Goal: Transaction & Acquisition: Obtain resource

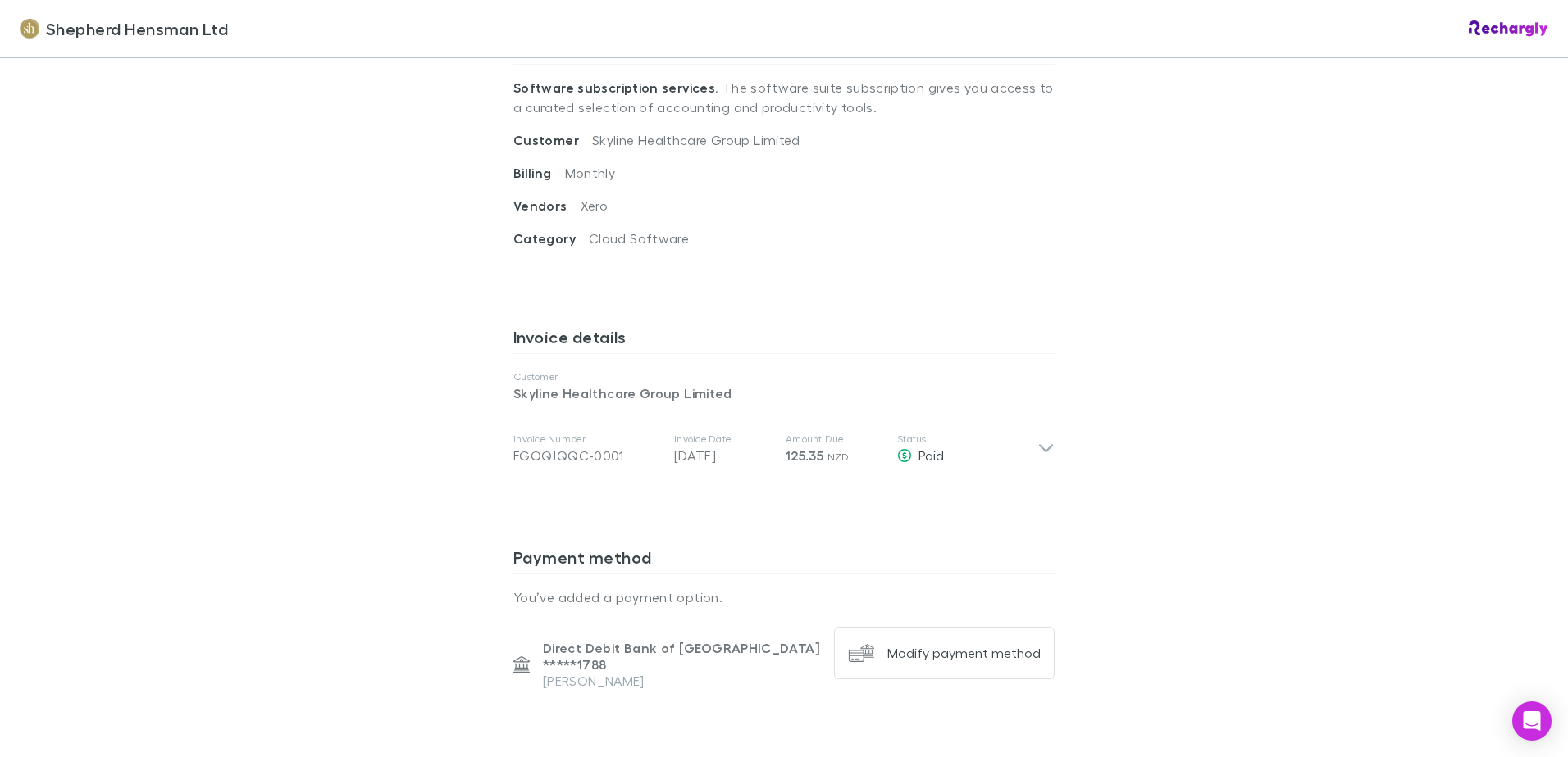
scroll to position [738, 0]
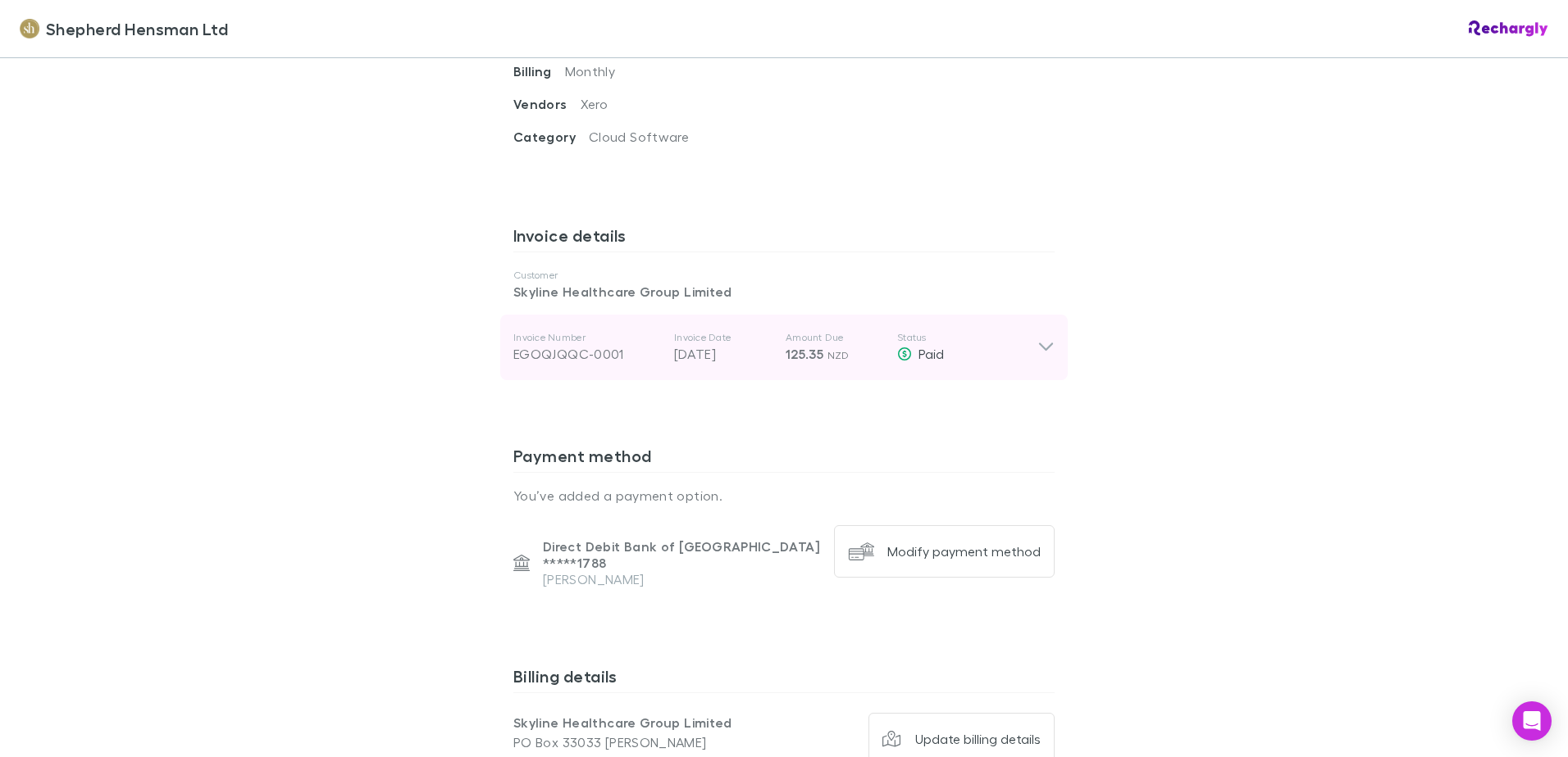
click at [1036, 336] on div "Invoice Number EGOQJQQC-0001 Invoice Date 01 Aug 2025 Amount Due 125.35 NZD Sta…" at bounding box center [784, 347] width 568 height 66
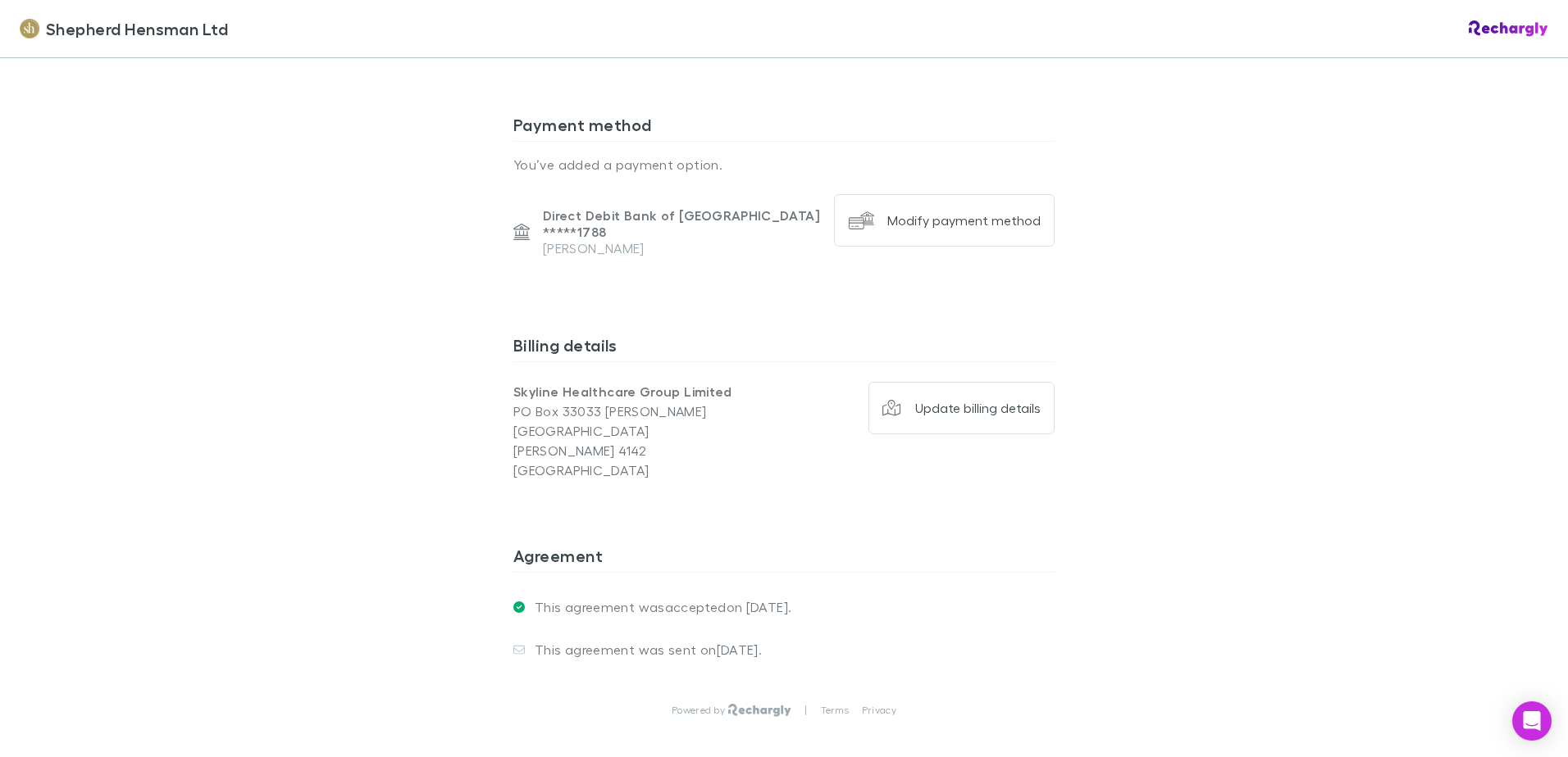
scroll to position [1393, 0]
click at [1017, 395] on div "Update billing details" at bounding box center [977, 403] width 126 height 17
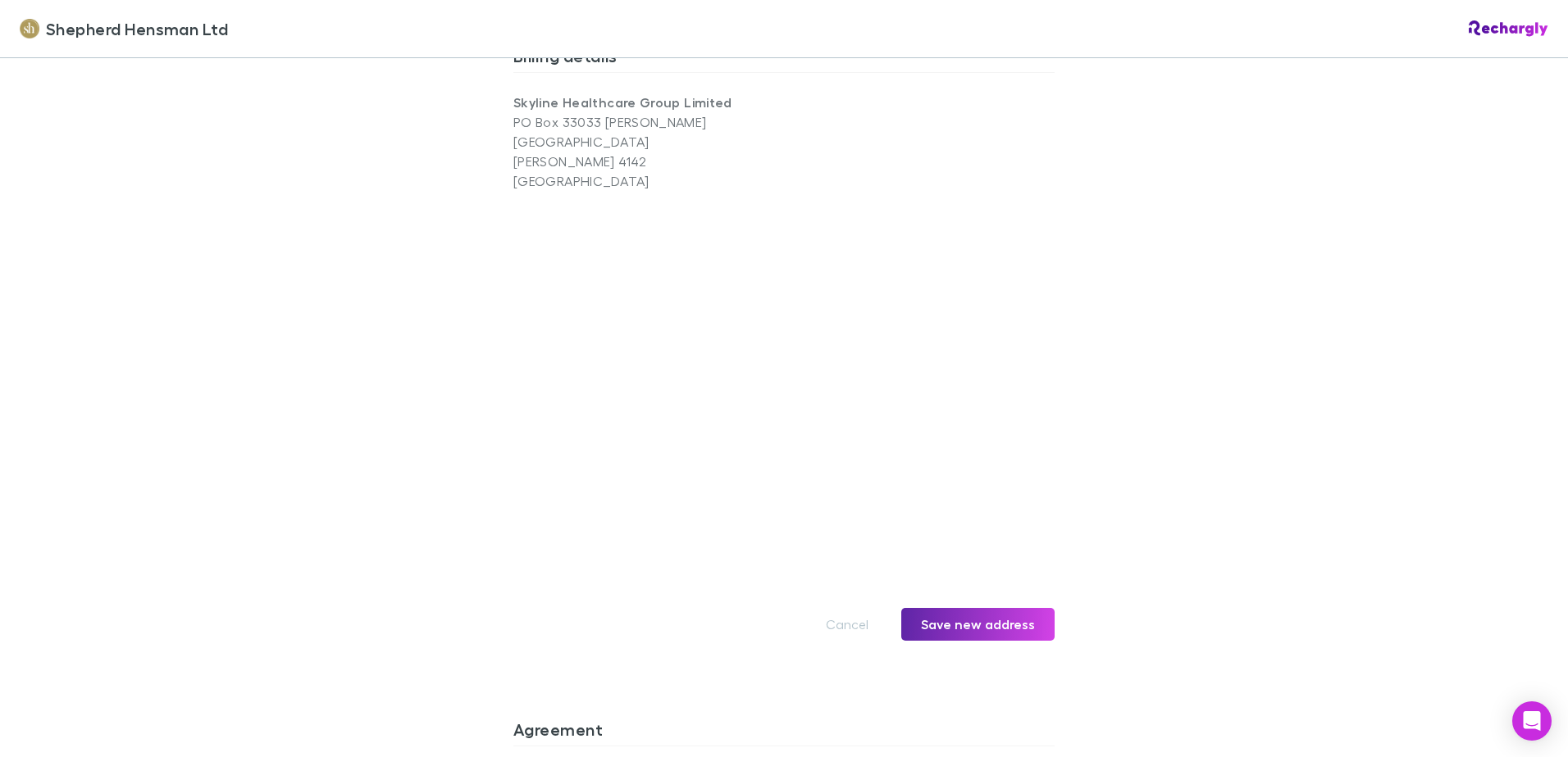
scroll to position [1721, 0]
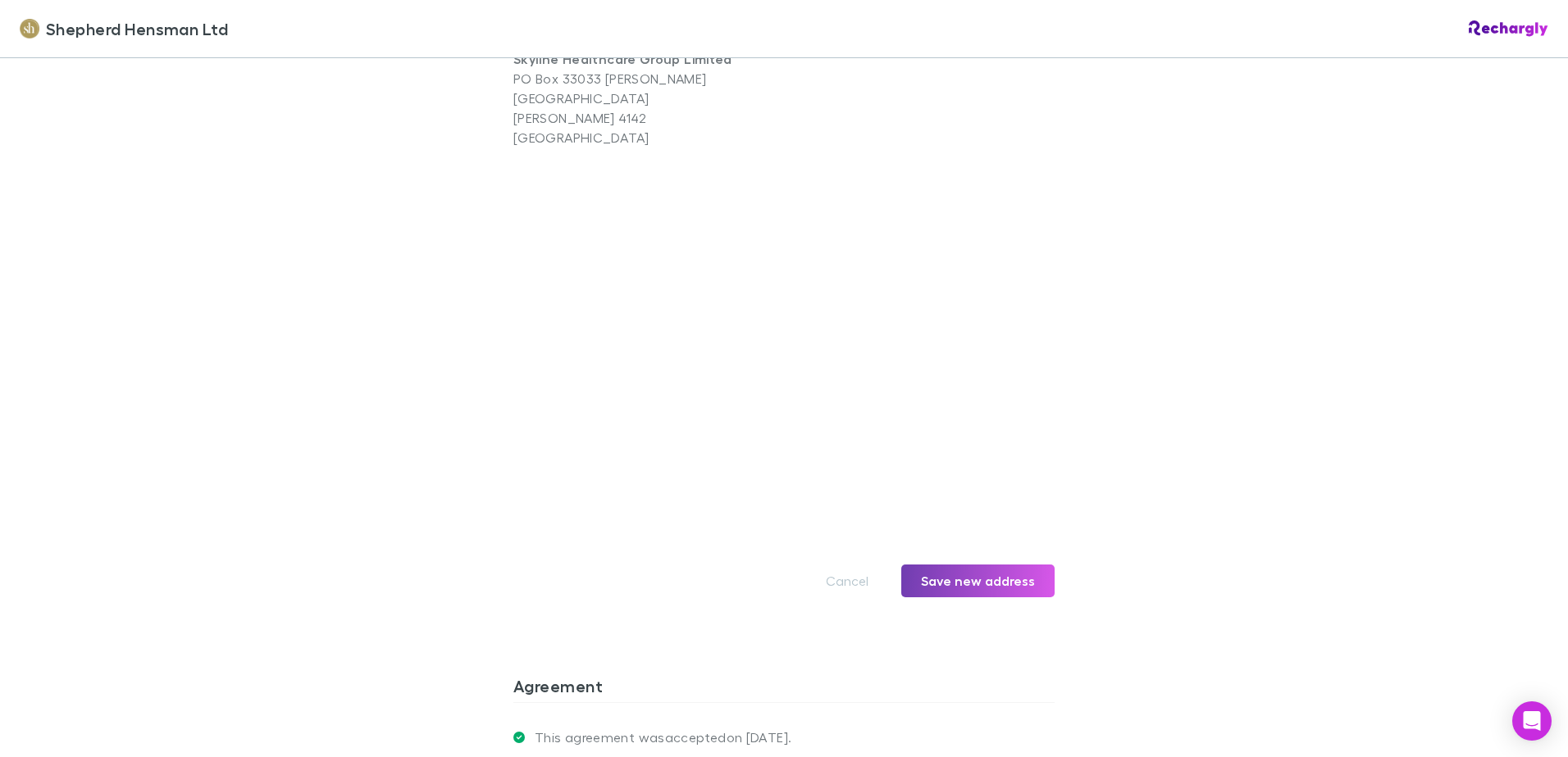
click at [993, 565] on button "Save new address" at bounding box center [978, 581] width 153 height 32
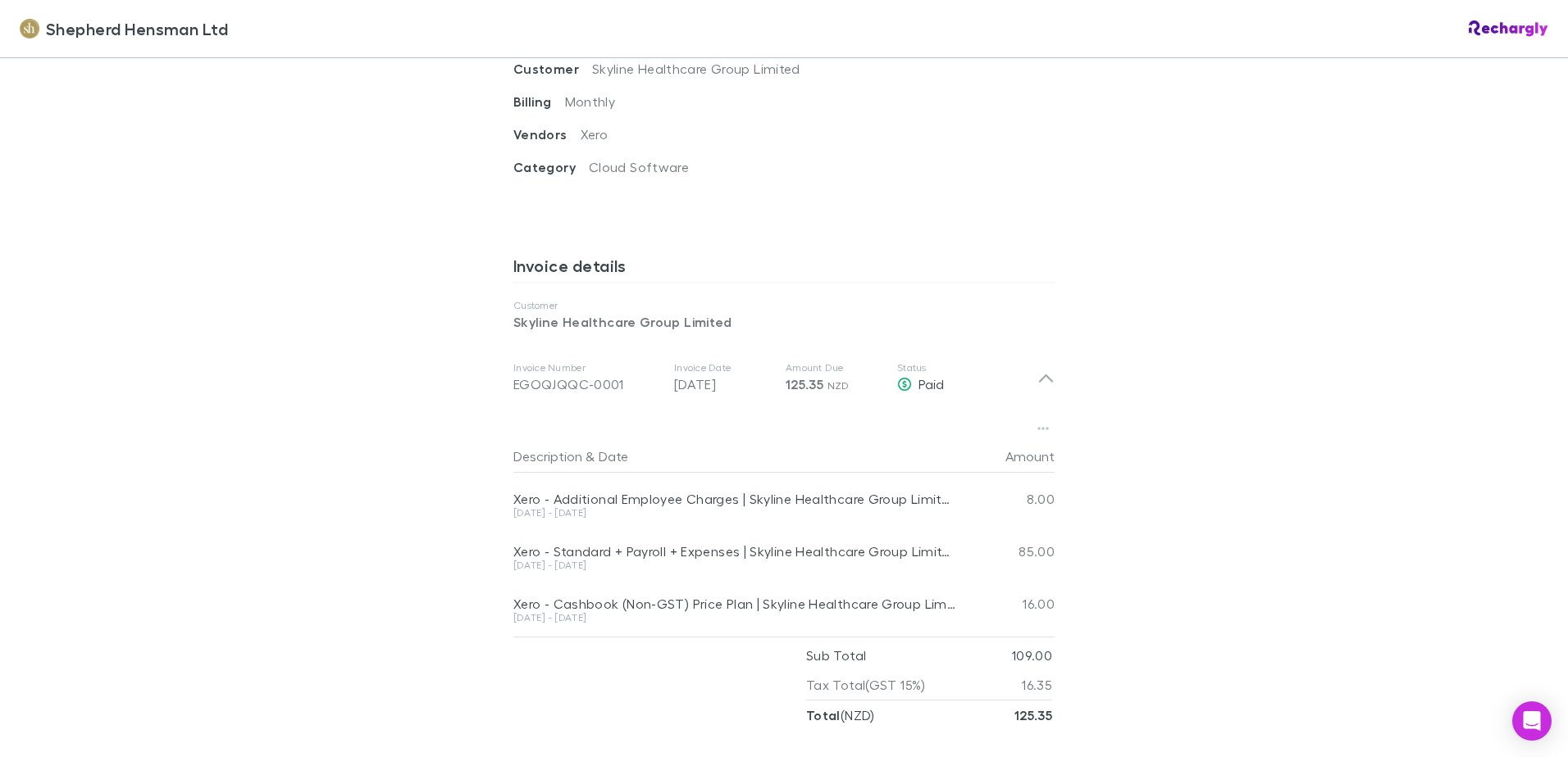
scroll to position [705, 0]
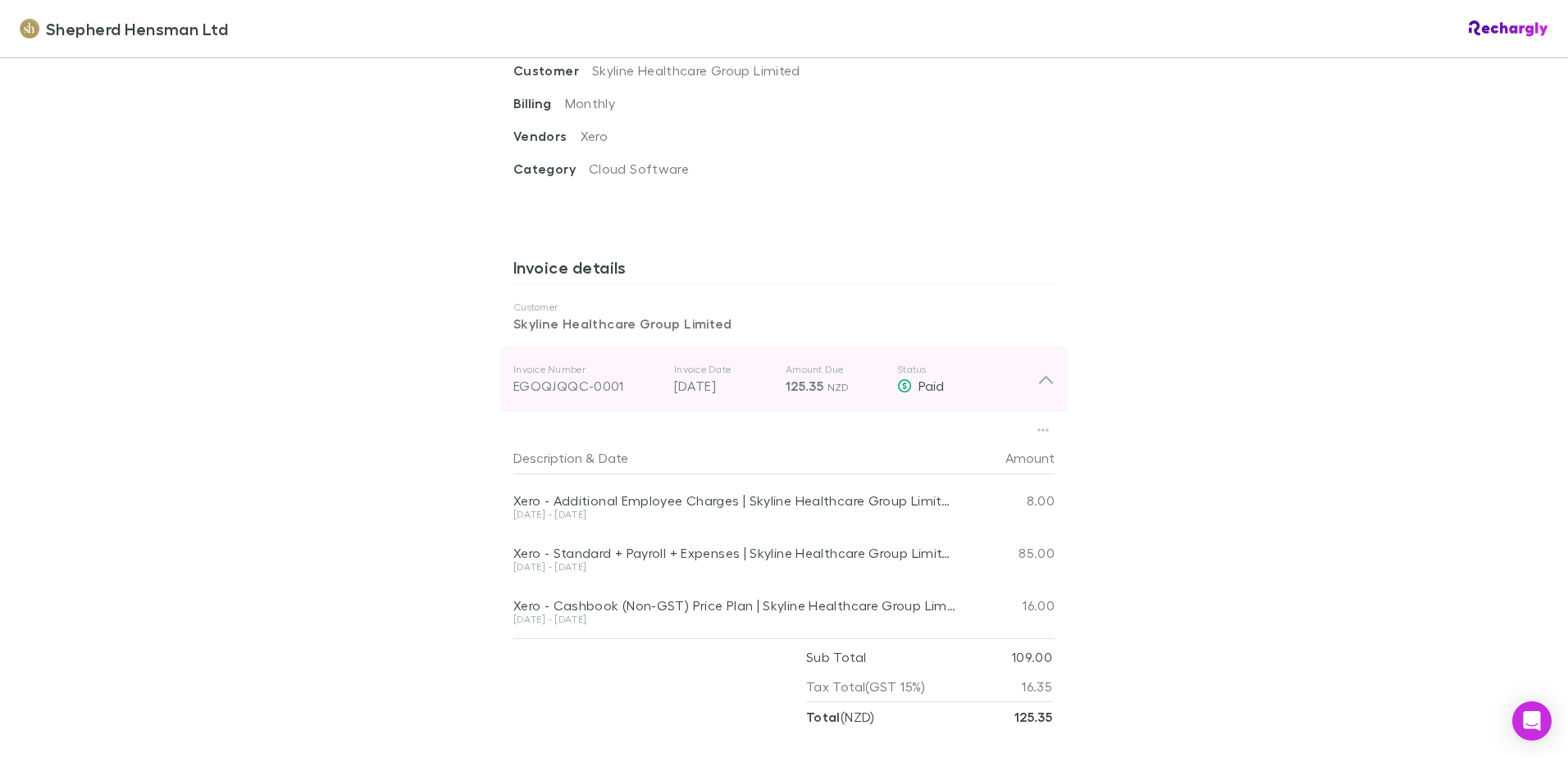
click at [609, 398] on div "Invoice Number EGOQJQQC-0001 Invoice Date 01 Aug 2025 Amount Due 125.35 NZD Sta…" at bounding box center [775, 379] width 523 height 59
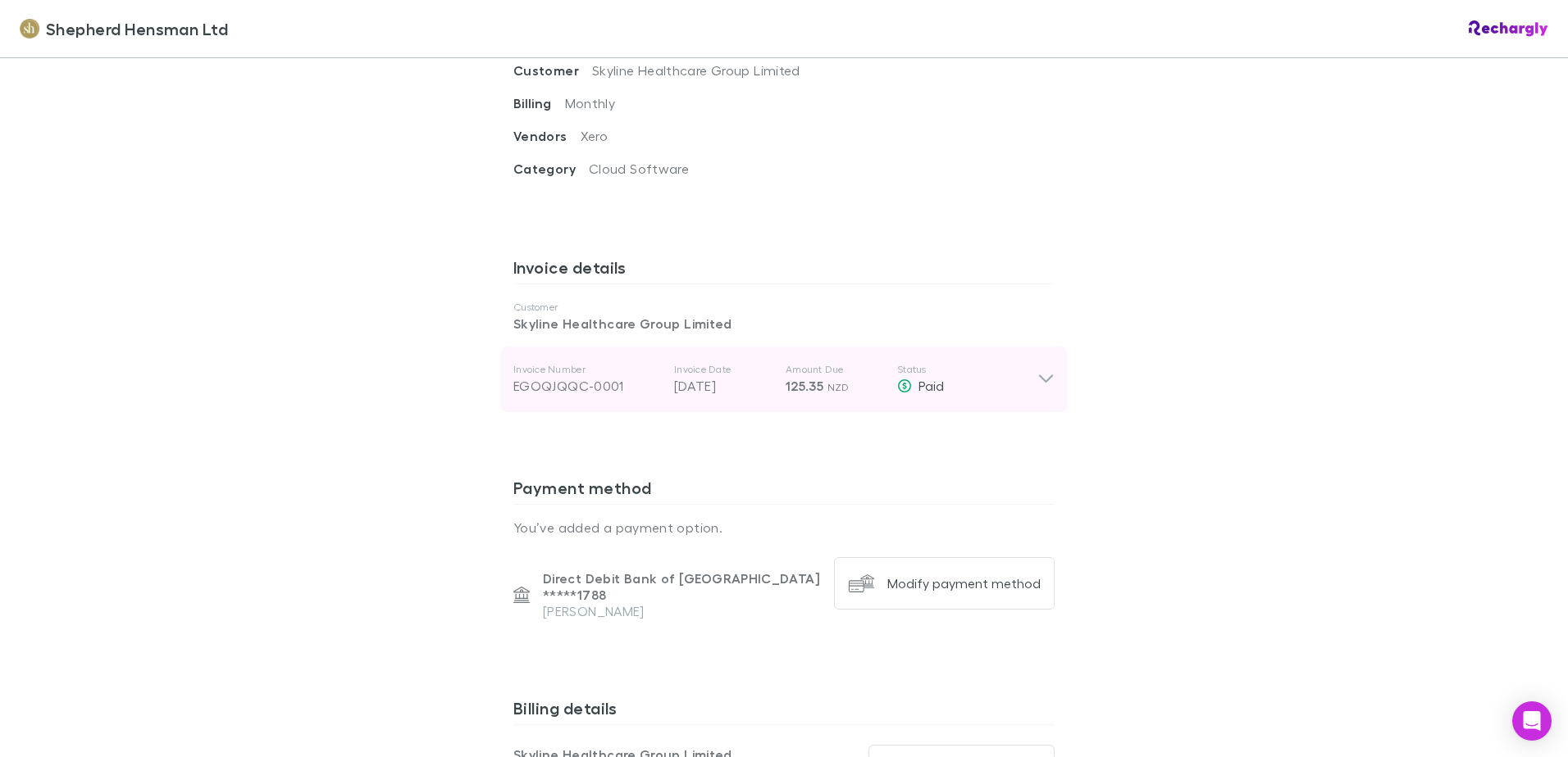
click at [558, 391] on div "EGOQJQQC-0001" at bounding box center [587, 386] width 147 height 20
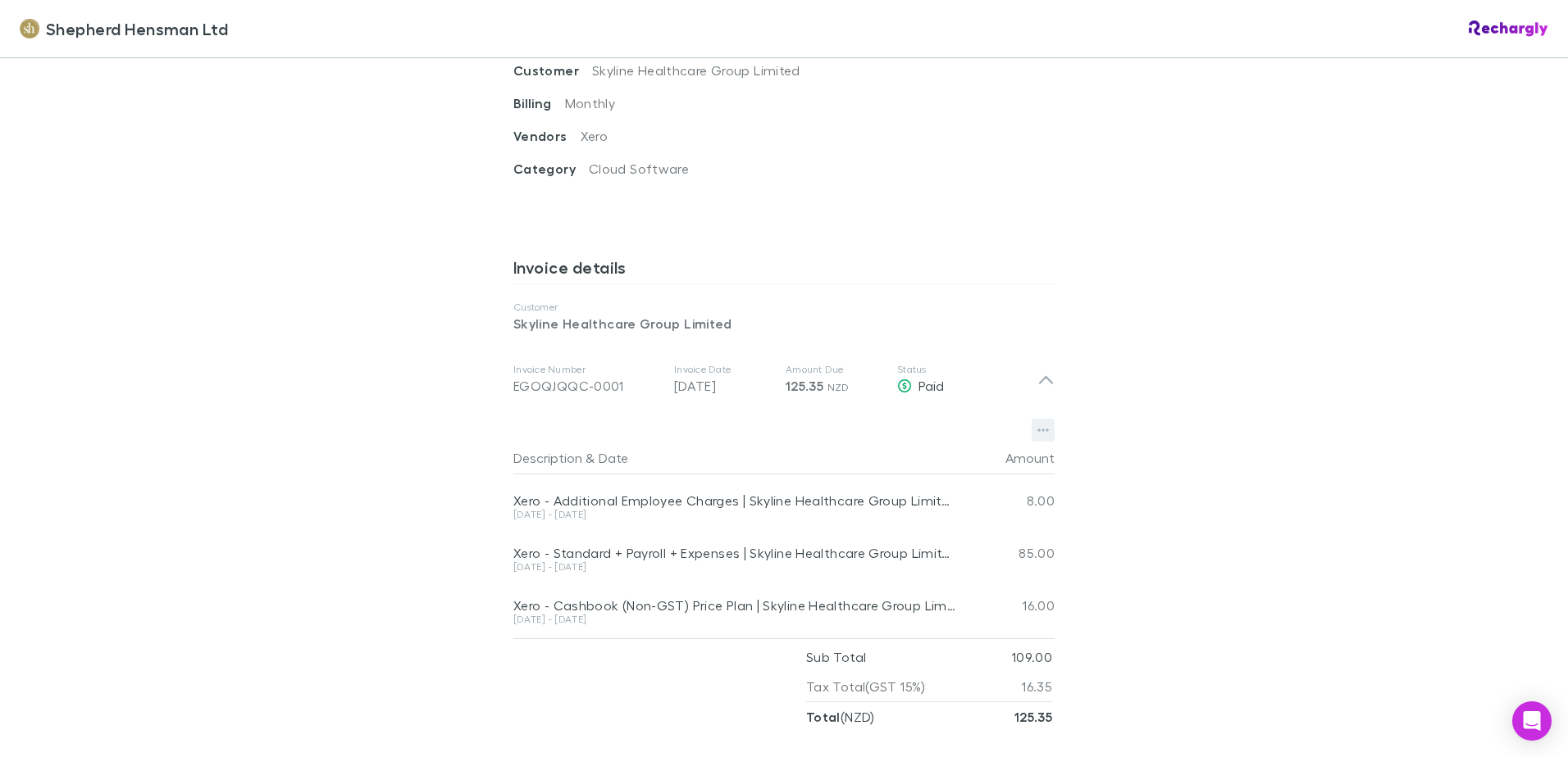
click at [1042, 429] on icon "button" at bounding box center [1043, 430] width 12 height 13
click at [906, 458] on p "Download PDF" at bounding box center [935, 463] width 199 height 20
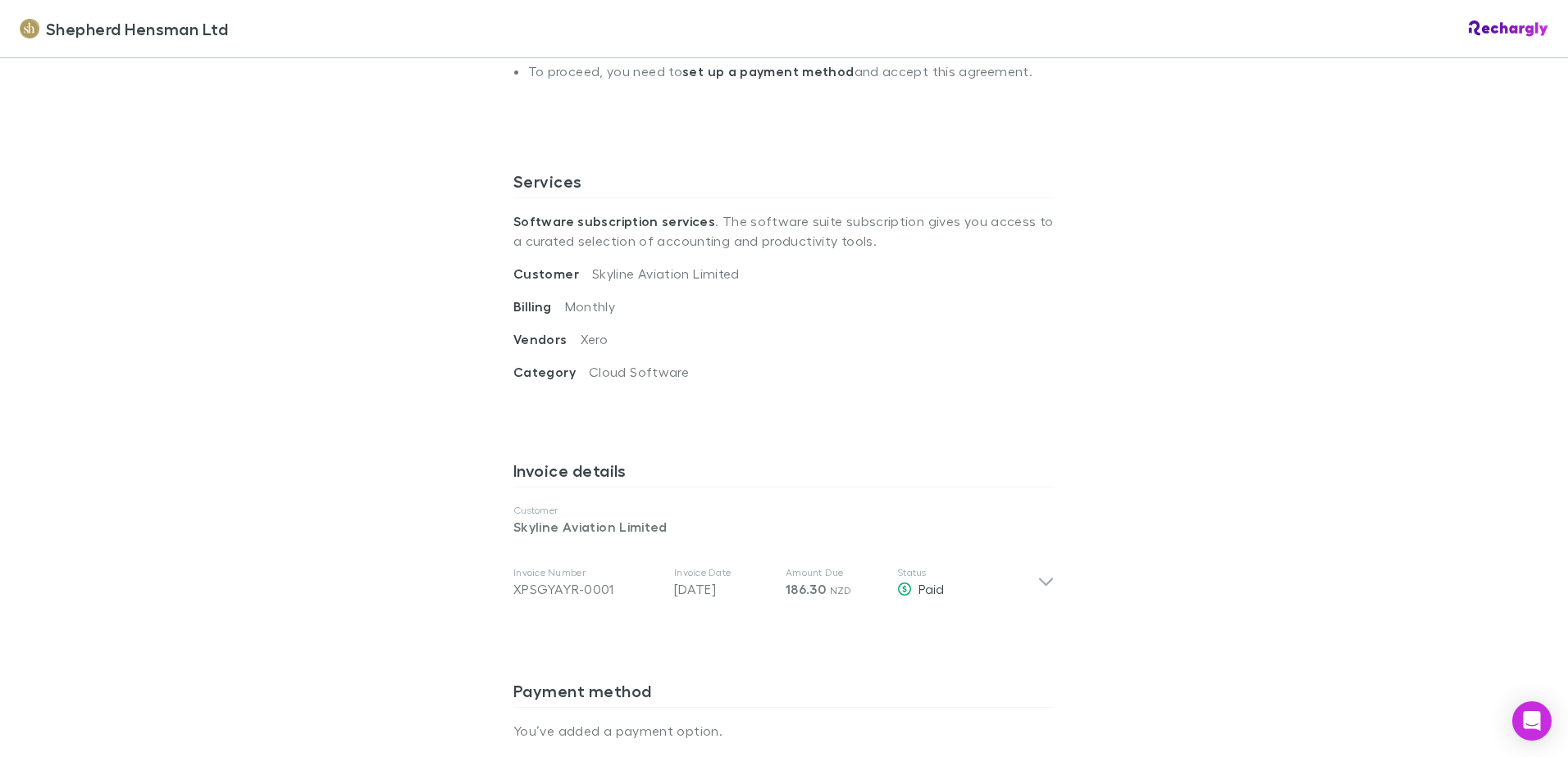
scroll to position [574, 0]
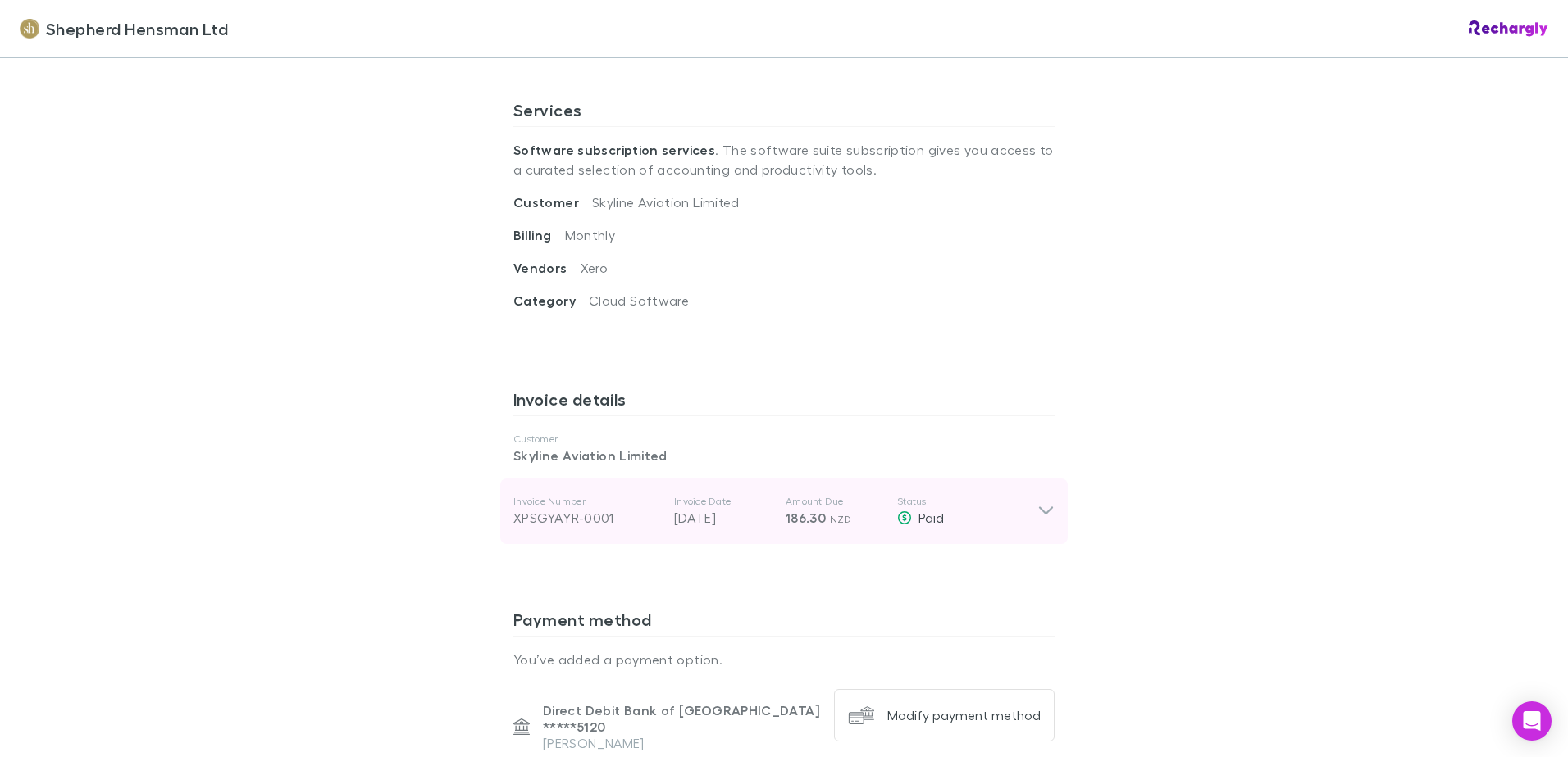
click at [547, 516] on div "XPSGYAYR-0001" at bounding box center [587, 518] width 147 height 20
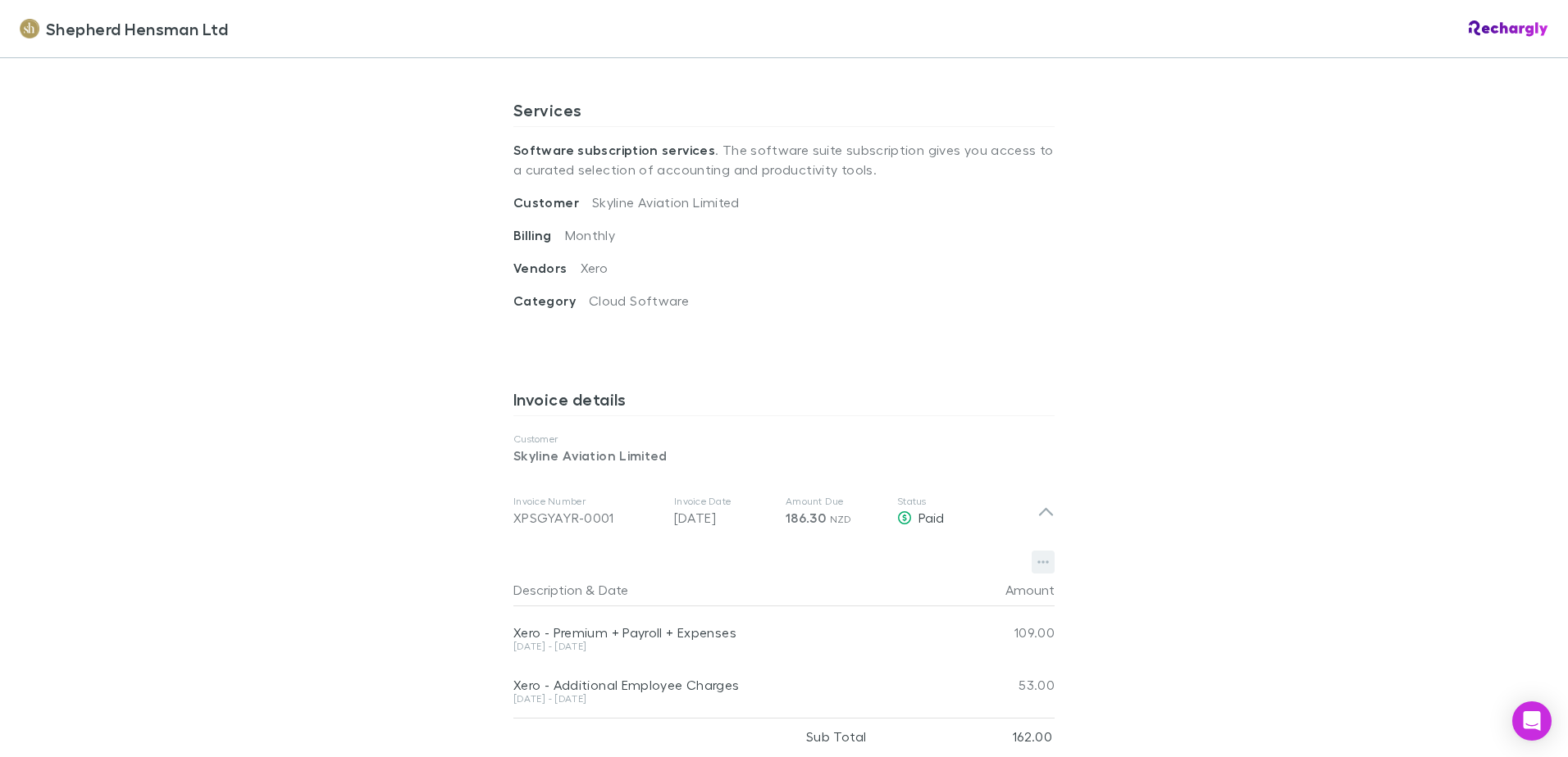
click at [1037, 565] on icon "button" at bounding box center [1043, 562] width 12 height 13
click at [941, 601] on p "Download PDF" at bounding box center [935, 595] width 199 height 20
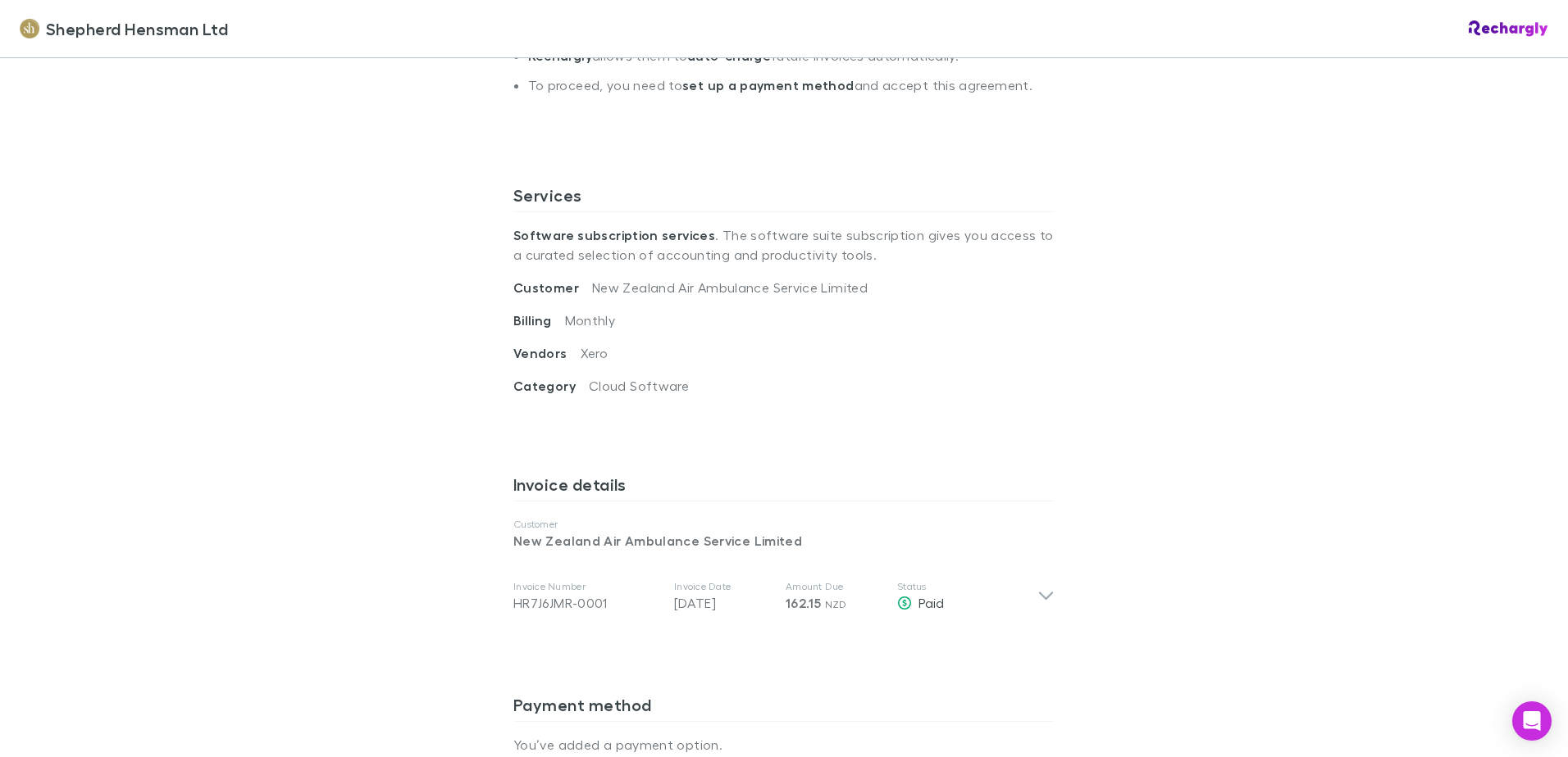
scroll to position [492, 0]
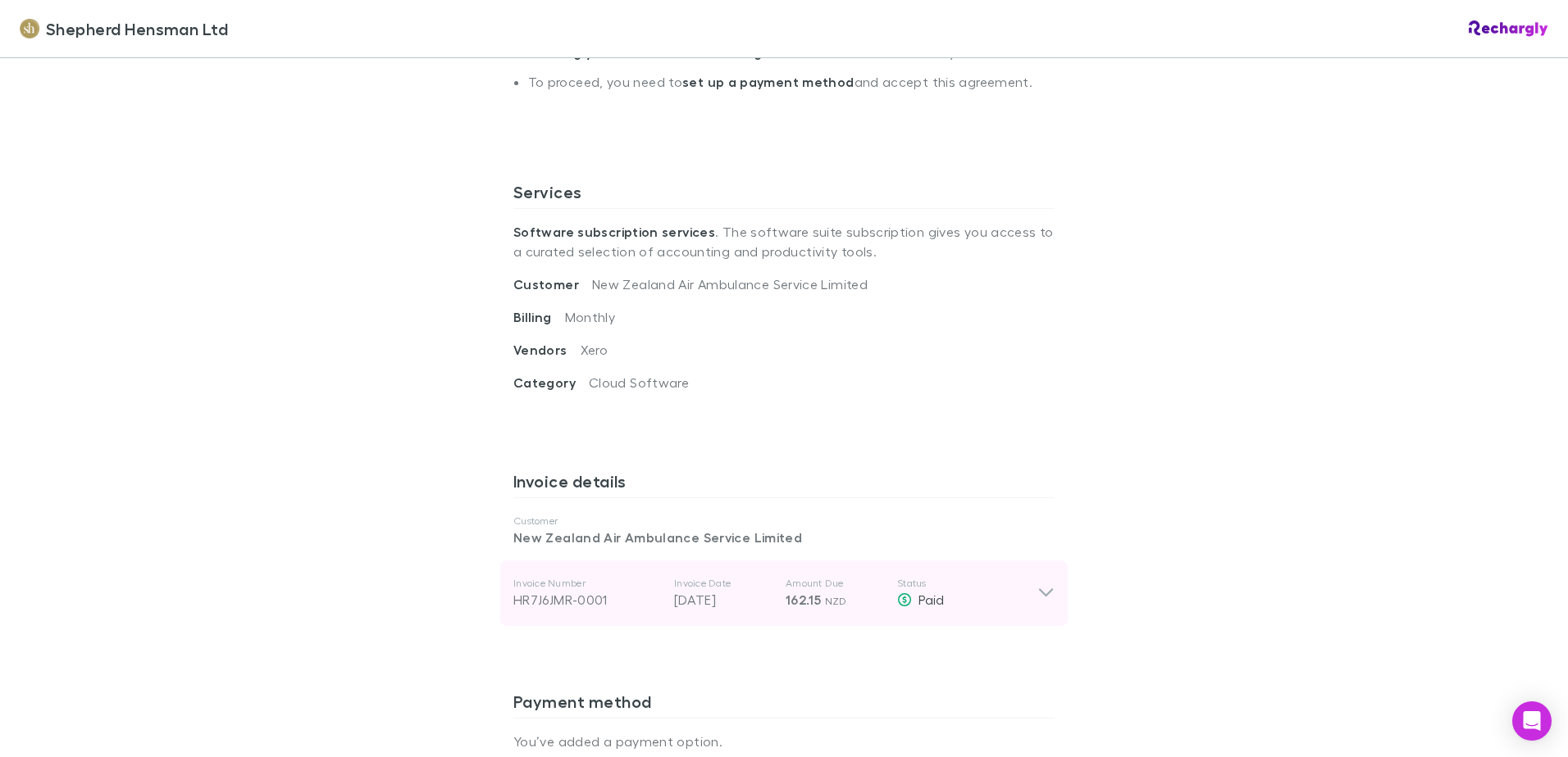
click at [575, 596] on div "HR7J6JMR-0001" at bounding box center [587, 600] width 147 height 20
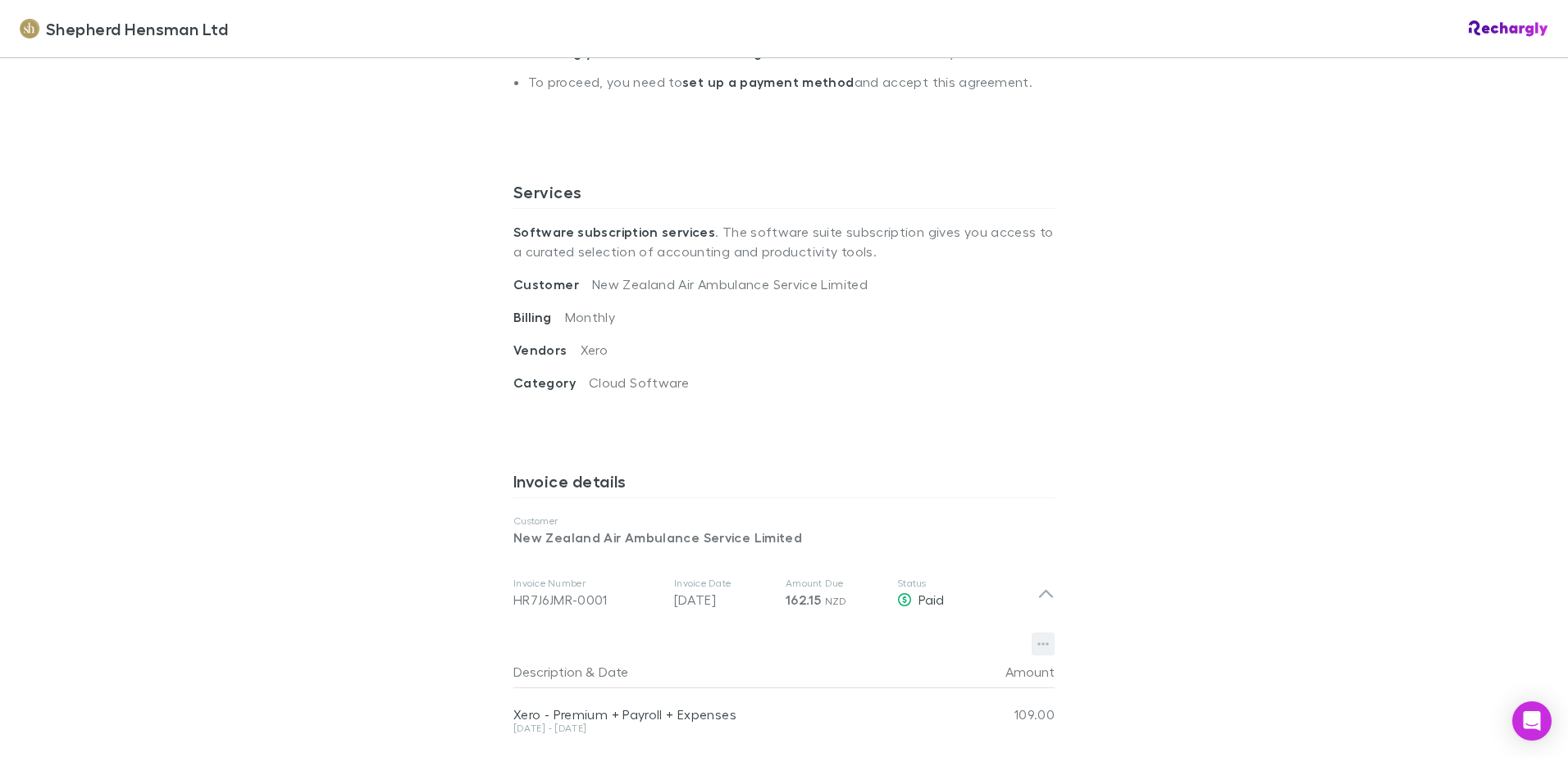
click at [1041, 646] on icon "button" at bounding box center [1043, 644] width 12 height 13
click at [910, 669] on p "Download PDF" at bounding box center [935, 677] width 199 height 20
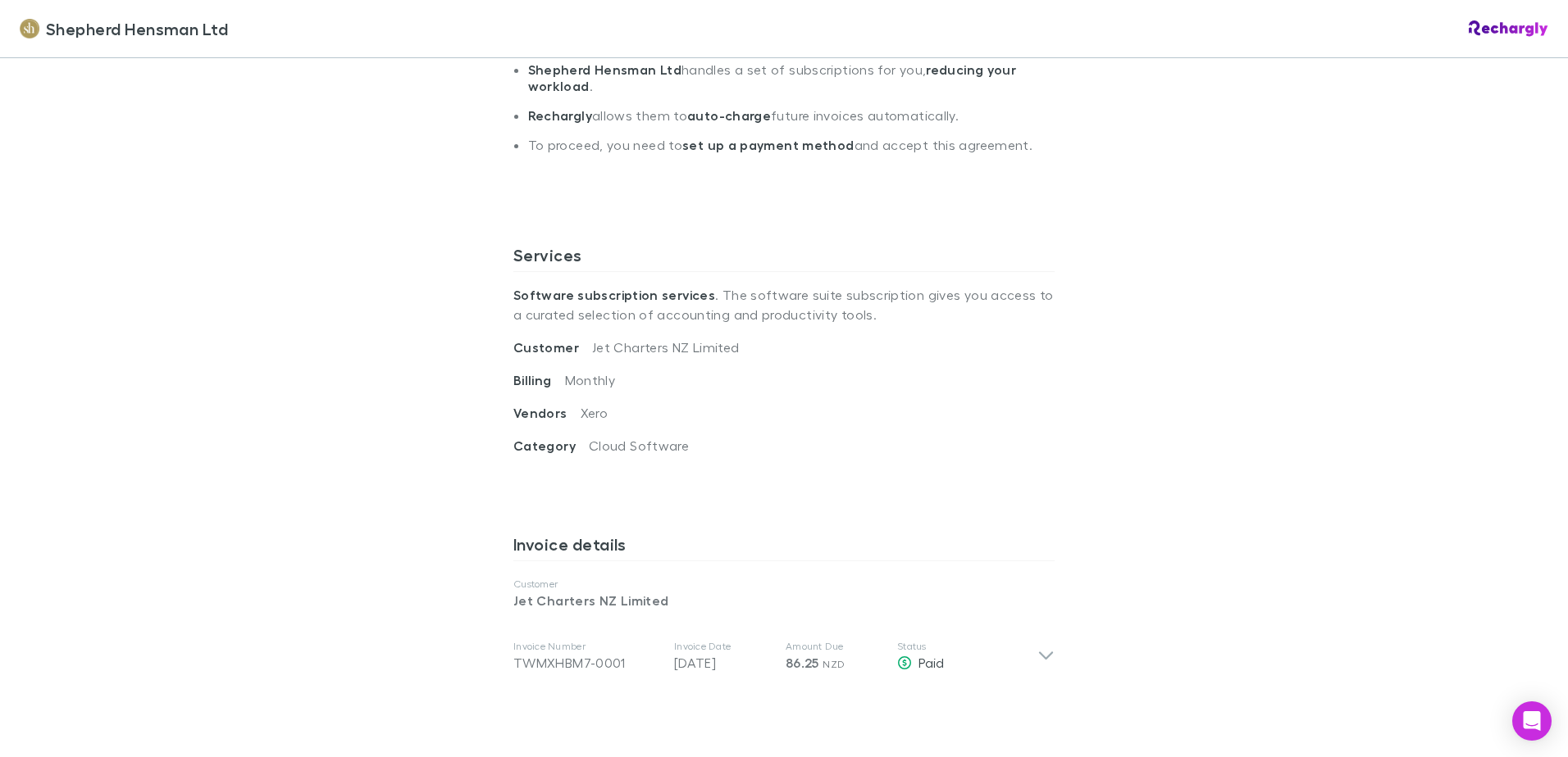
scroll to position [492, 0]
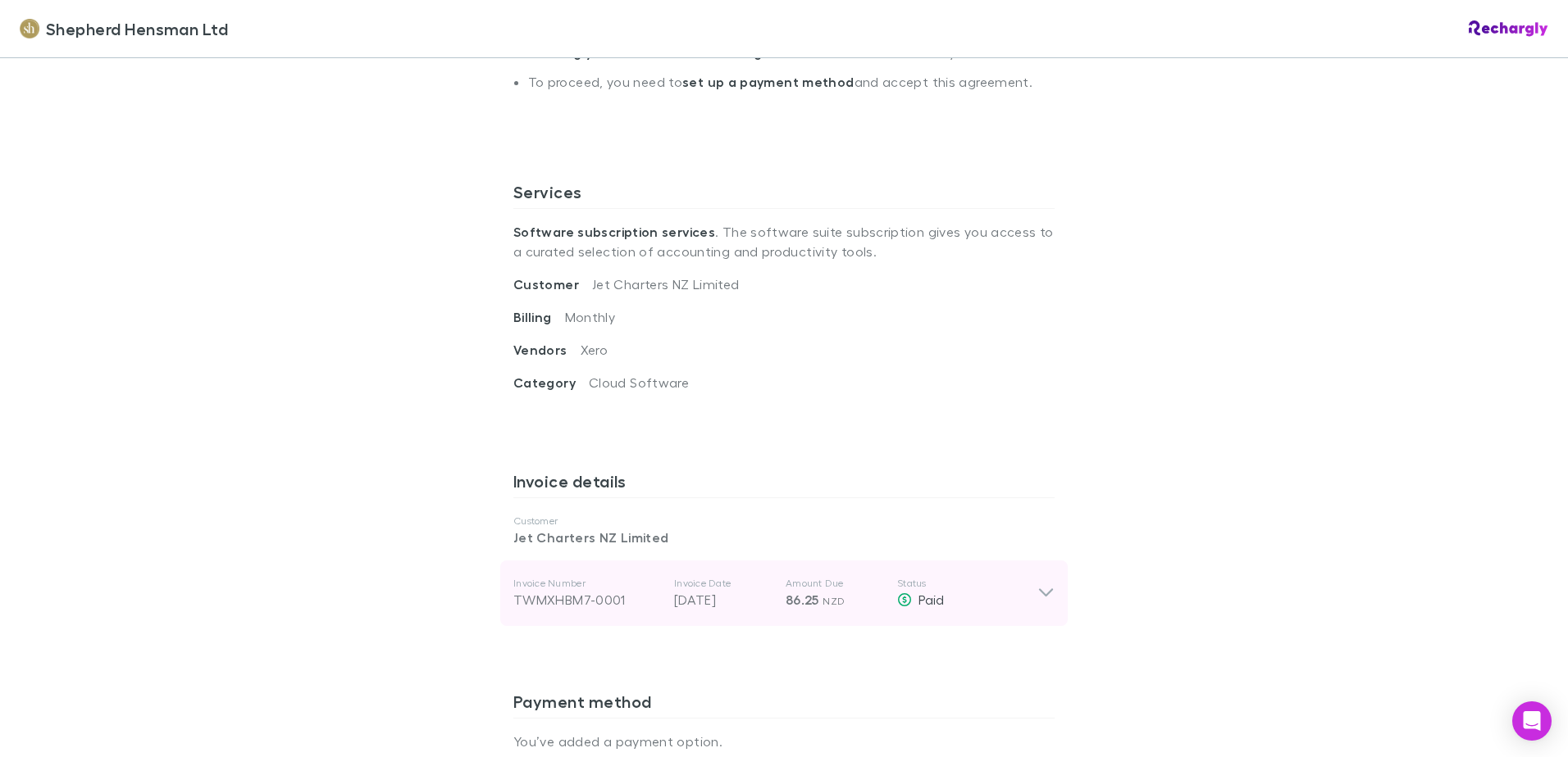
click at [1040, 585] on icon at bounding box center [1045, 593] width 17 height 20
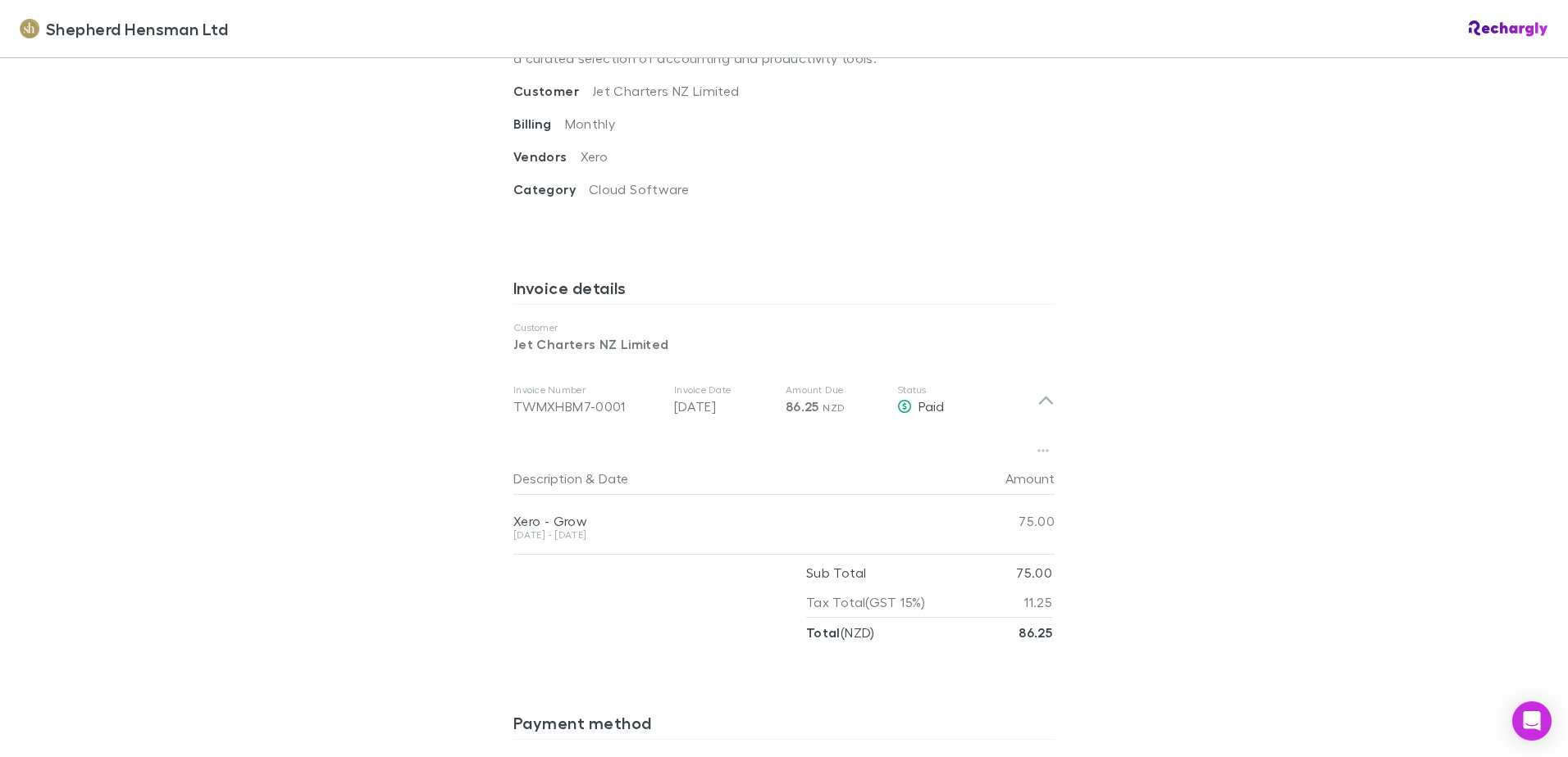
scroll to position [738, 0]
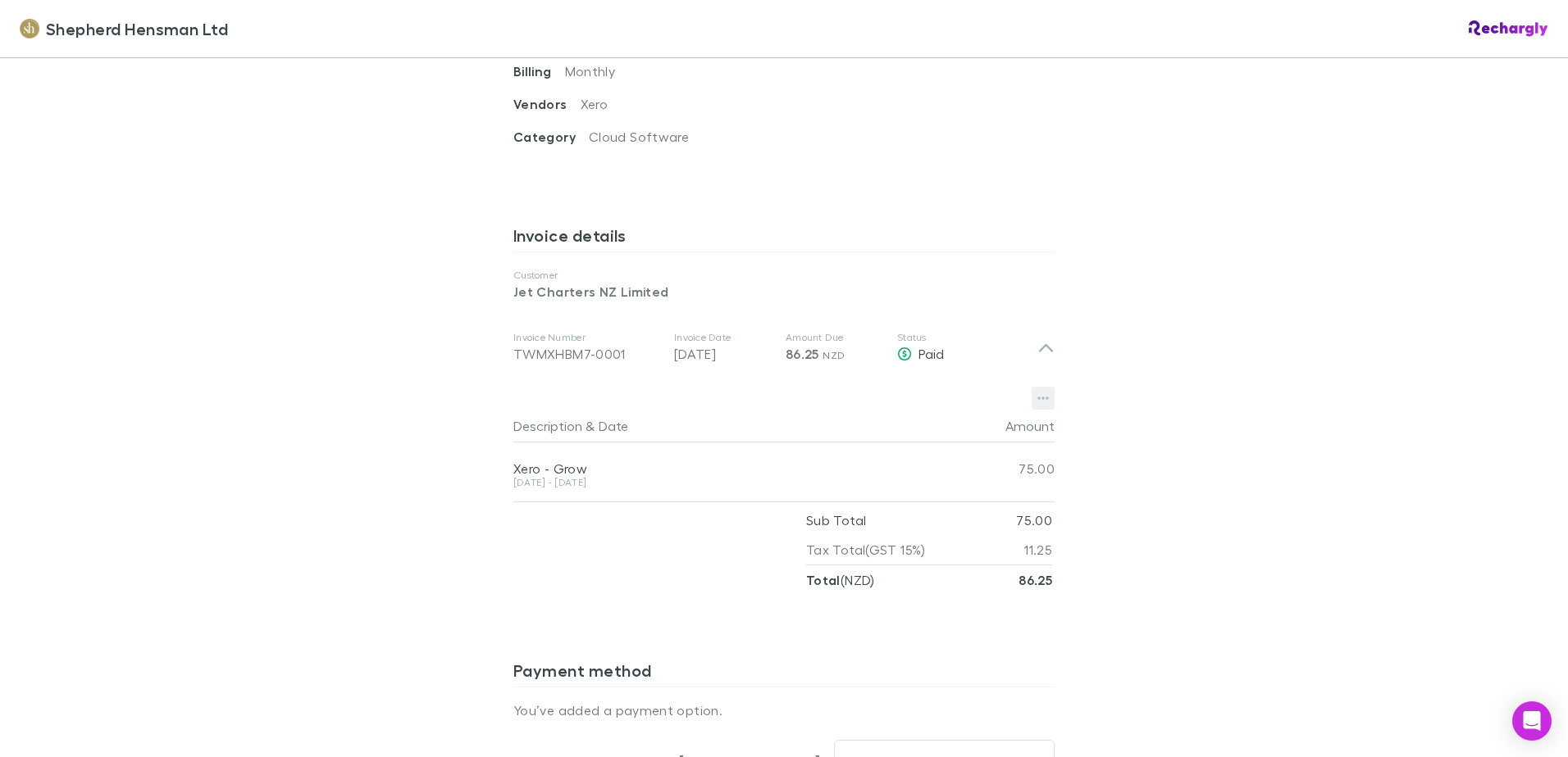
click at [1044, 399] on button "button" at bounding box center [1043, 398] width 23 height 23
click at [860, 432] on p "Download PDF" at bounding box center [935, 431] width 199 height 20
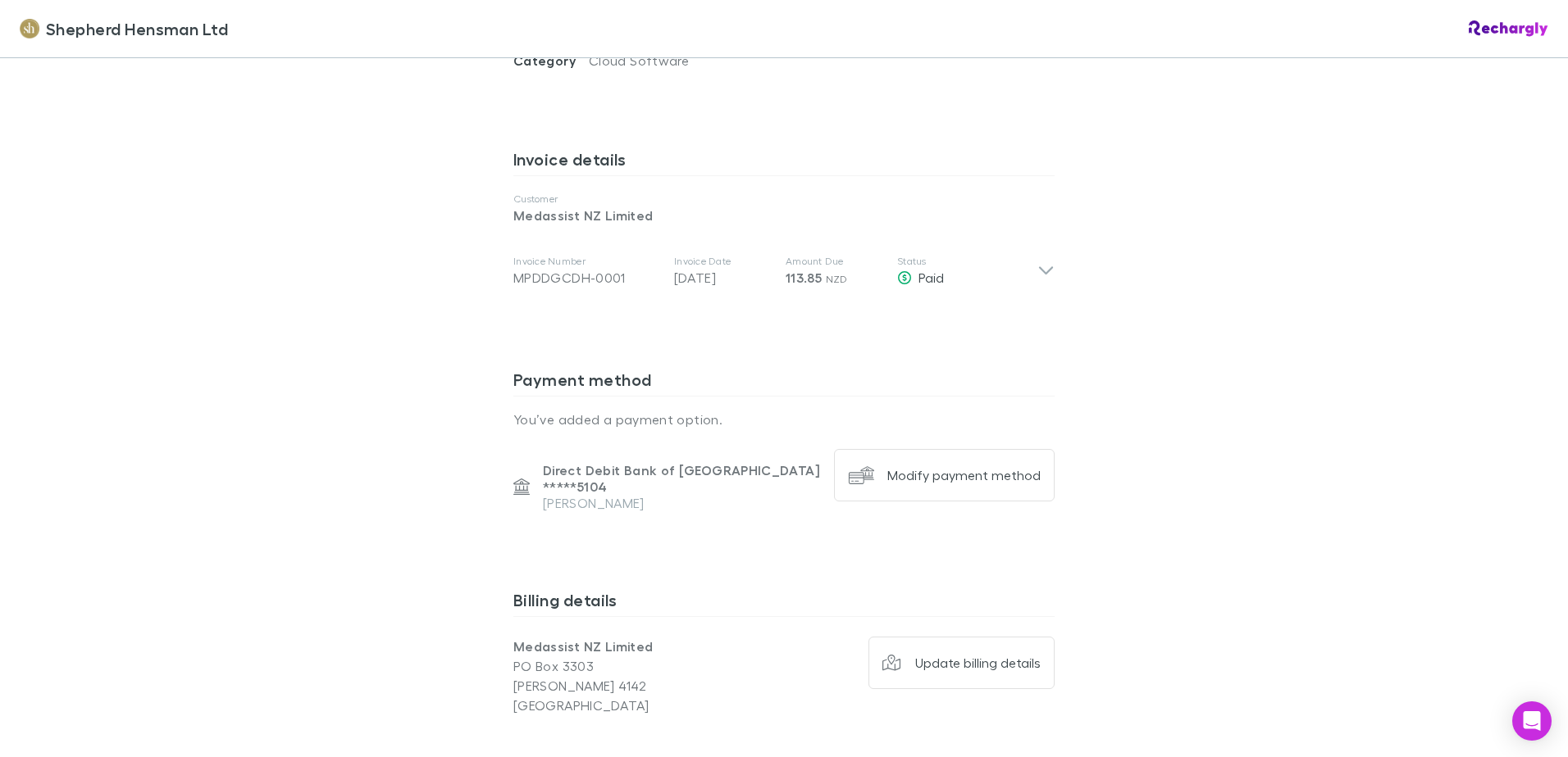
scroll to position [819, 0]
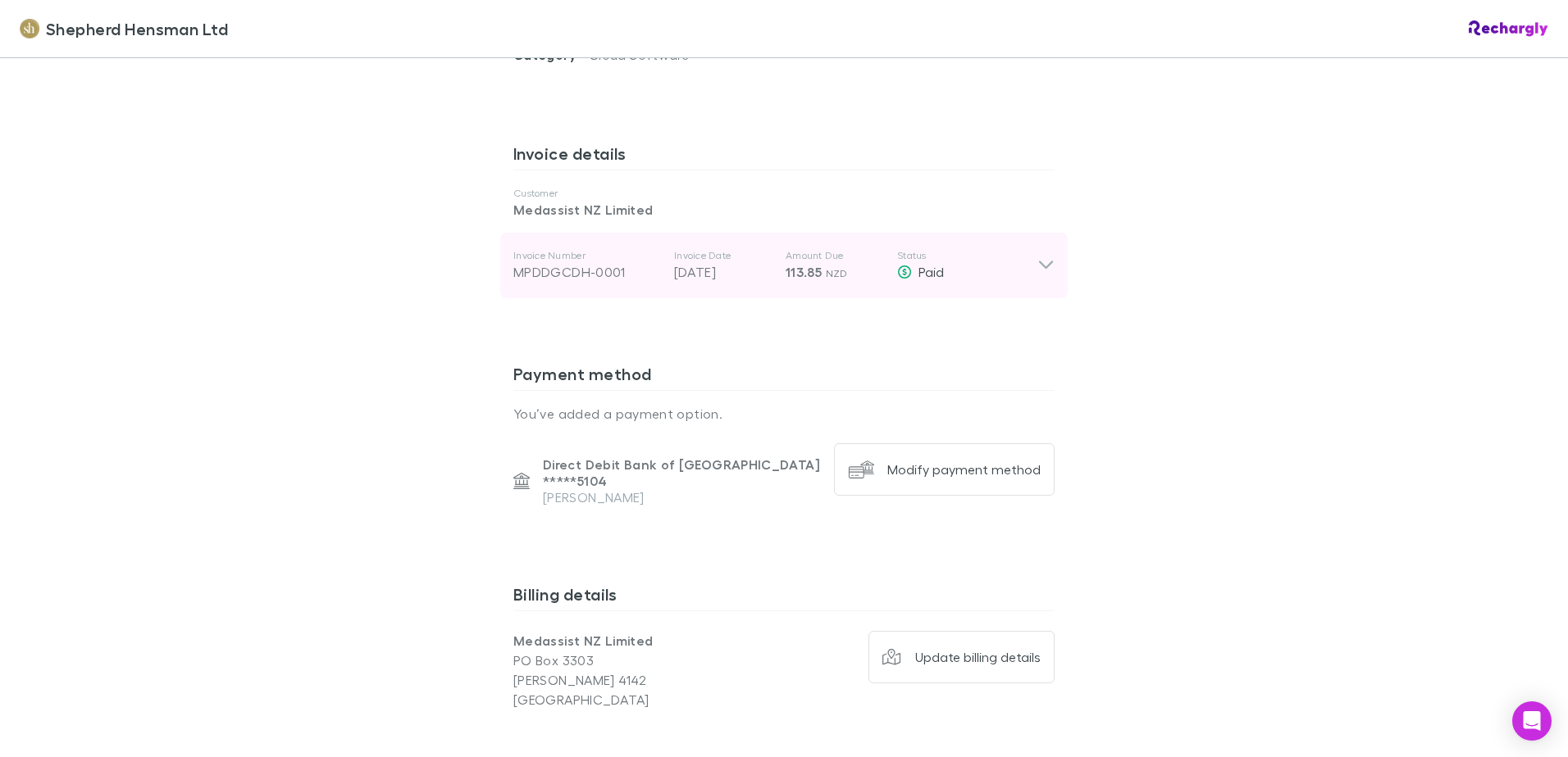
click at [1039, 264] on icon at bounding box center [1045, 265] width 14 height 8
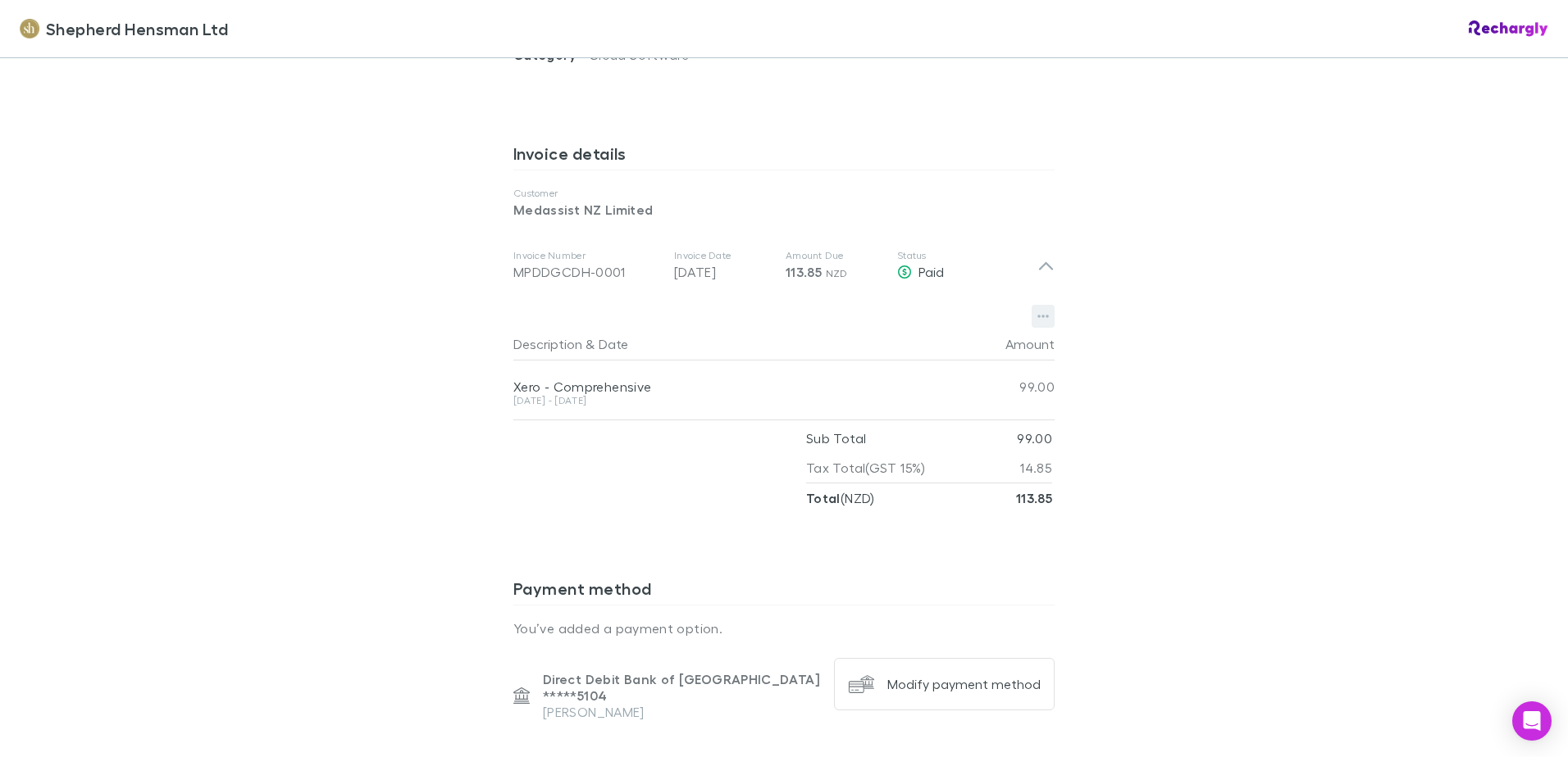
click at [1037, 319] on icon "button" at bounding box center [1043, 316] width 12 height 13
click at [992, 348] on p "Download PDF" at bounding box center [935, 349] width 199 height 20
